Goal: Information Seeking & Learning: Find specific fact

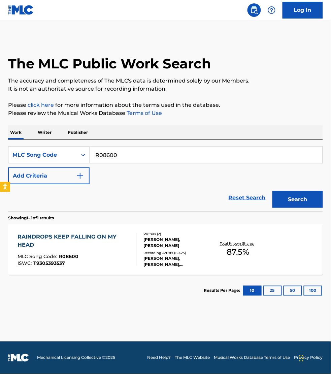
click at [115, 149] on input "R08600" at bounding box center [206, 155] width 233 height 16
paste input "AA6AJS"
type input "AA6AJS"
click at [273, 191] on button "Search" at bounding box center [298, 199] width 51 height 17
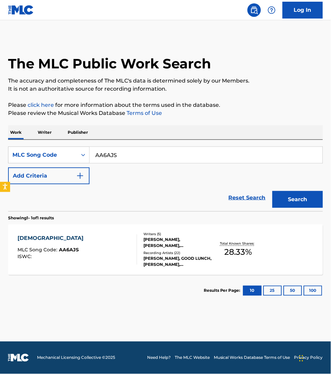
click at [123, 252] on div "APOCALIPSIS MLC Song Code : AA6AJS ISWC :" at bounding box center [78, 250] width 120 height 30
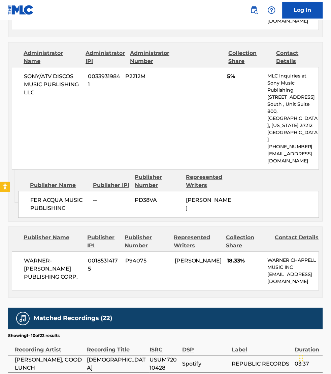
scroll to position [484, 0]
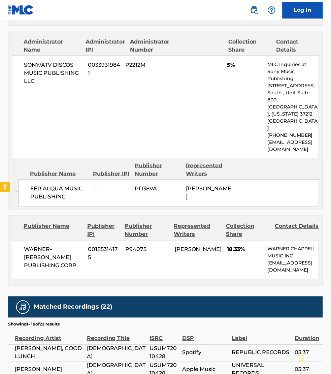
drag, startPoint x: 325, startPoint y: 144, endPoint x: 320, endPoint y: 142, distance: 5.1
click at [325, 144] on div "< Back to public search results Copy work link APOCALIPSIS Work Detail Member W…" at bounding box center [165, 45] width 331 height 984
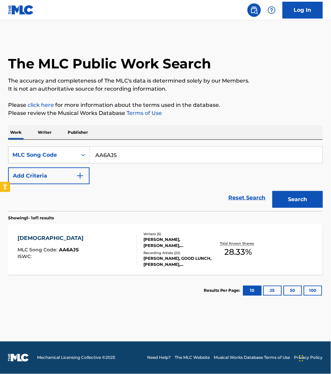
click at [116, 152] on input "AA6AJS" at bounding box center [206, 155] width 233 height 16
paste input "CB342E"
type input "CB342E"
click at [273, 191] on button "Search" at bounding box center [298, 199] width 51 height 17
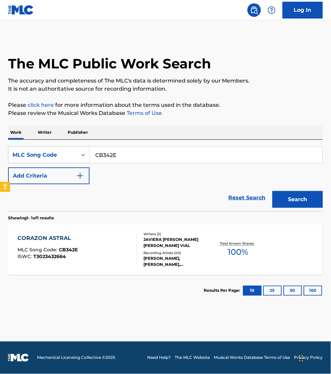
click at [125, 249] on div "CORAZON ASTRAL MLC Song Code : CB342E ISWC : T3023432664" at bounding box center [78, 250] width 120 height 30
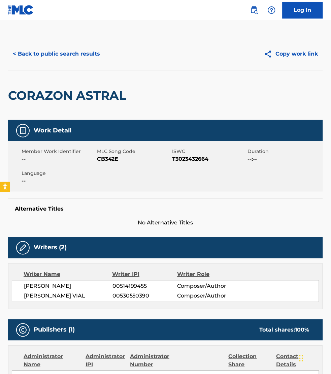
click at [317, 221] on span "No Alternative Titles" at bounding box center [165, 223] width 315 height 8
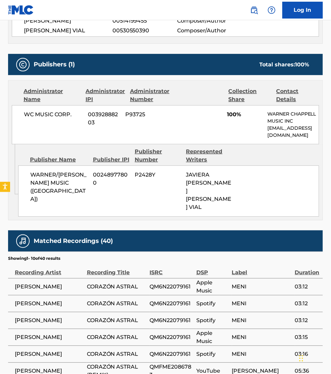
scroll to position [295, 0]
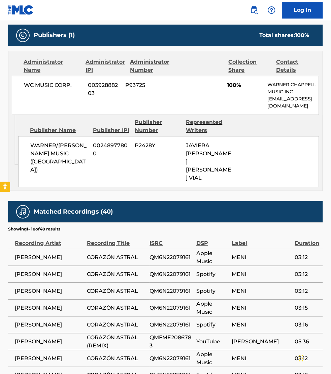
click at [128, 9] on nav "Log In" at bounding box center [165, 10] width 331 height 20
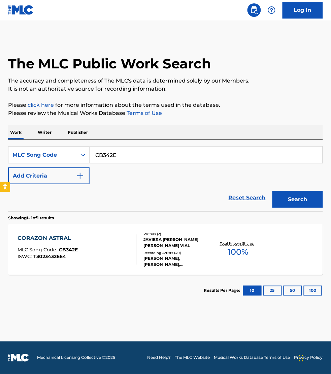
click at [132, 152] on input "CB342E" at bounding box center [206, 155] width 233 height 16
paste input "DS2PTK"
type input "DS2PTK"
click at [273, 191] on button "Search" at bounding box center [298, 199] width 51 height 17
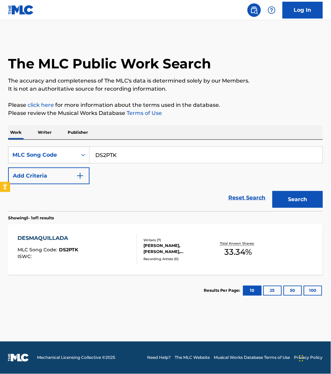
click at [105, 259] on div "DESMAQUILLADA MLC Song Code : DS2PTK ISWC :" at bounding box center [78, 250] width 120 height 30
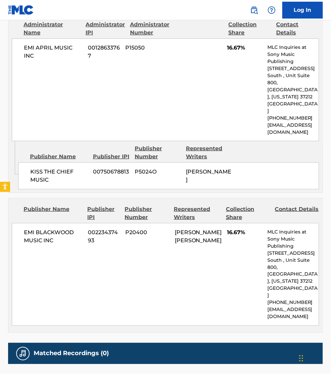
scroll to position [390, 0]
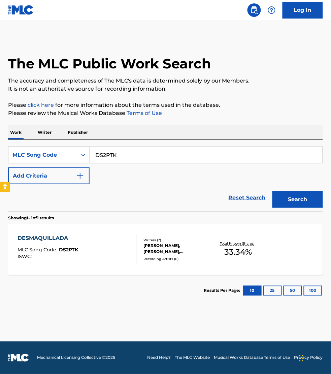
click at [125, 159] on input "DS2PTK" at bounding box center [206, 155] width 233 height 16
paste input "BE2DLP"
type input "BE2DLP"
click at [273, 191] on button "Search" at bounding box center [298, 199] width 51 height 17
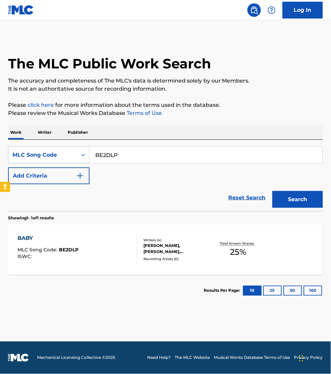
click at [116, 245] on div "BABY MLC Song Code : BE2DLP ISWC :" at bounding box center [78, 250] width 120 height 30
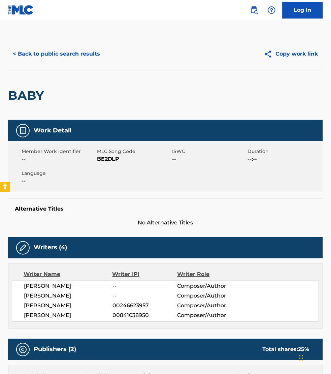
click at [64, 10] on nav "Log In" at bounding box center [165, 10] width 331 height 20
click at [29, 55] on button "< Back to public search results" at bounding box center [56, 53] width 97 height 17
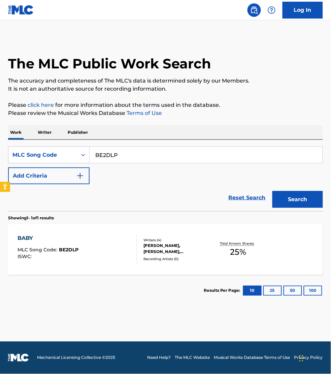
click at [127, 157] on input "BE2DLP" at bounding box center [206, 155] width 233 height 16
paste input "KB8UF2"
click at [273, 191] on button "Search" at bounding box center [298, 199] width 51 height 17
drag, startPoint x: 159, startPoint y: 17, endPoint x: 153, endPoint y: 17, distance: 6.7
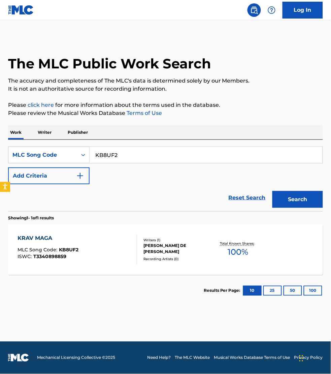
click at [159, 17] on nav "Log In" at bounding box center [165, 10] width 331 height 20
click at [114, 150] on input "KB8UF2" at bounding box center [206, 155] width 233 height 16
paste input "DS3B6D"
type input "DS3B6D"
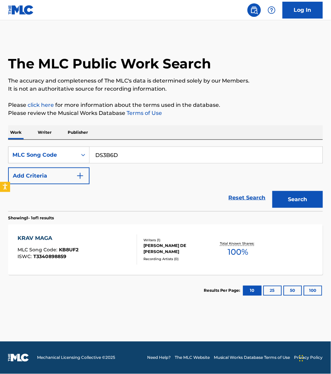
click at [273, 191] on button "Search" at bounding box center [298, 199] width 51 height 17
click at [106, 253] on div "D'AMOR [PERSON_NAME] MLC Song Code : DS3B6D ISWC :" at bounding box center [78, 250] width 120 height 30
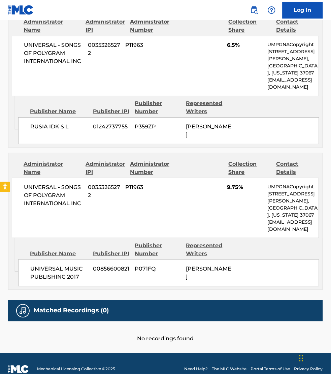
scroll to position [358, 0]
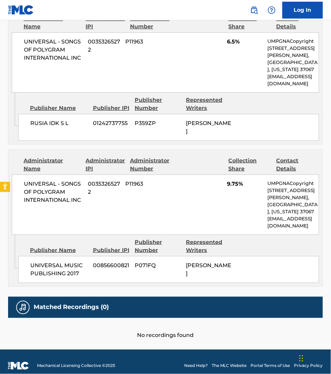
click at [125, 8] on nav "Log In" at bounding box center [165, 10] width 331 height 20
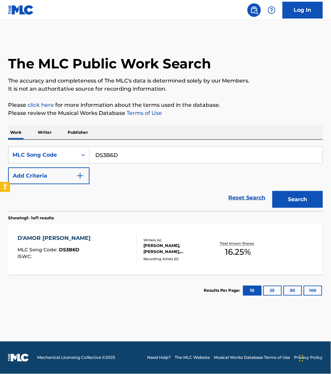
click at [132, 152] on input "DS3B6D" at bounding box center [206, 155] width 233 height 16
paste input "CJ2C80"
type input "CJ2C80"
click at [273, 191] on button "Search" at bounding box center [298, 199] width 51 height 17
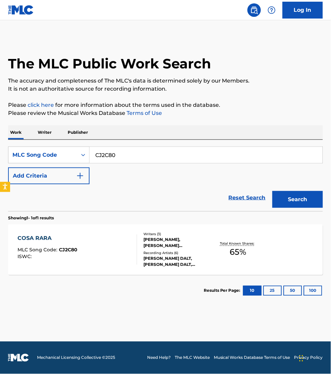
click at [138, 251] on div "Writers ( 3 ) [PERSON_NAME], [PERSON_NAME] [PERSON_NAME] [PERSON_NAME] Recordin…" at bounding box center [174, 250] width 75 height 36
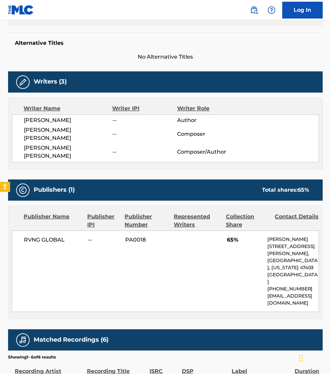
scroll to position [168, 0]
